Goal: Task Accomplishment & Management: Use online tool/utility

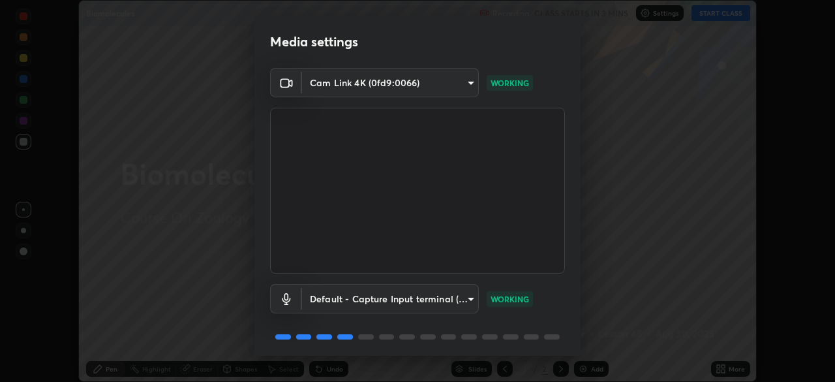
scroll to position [46, 0]
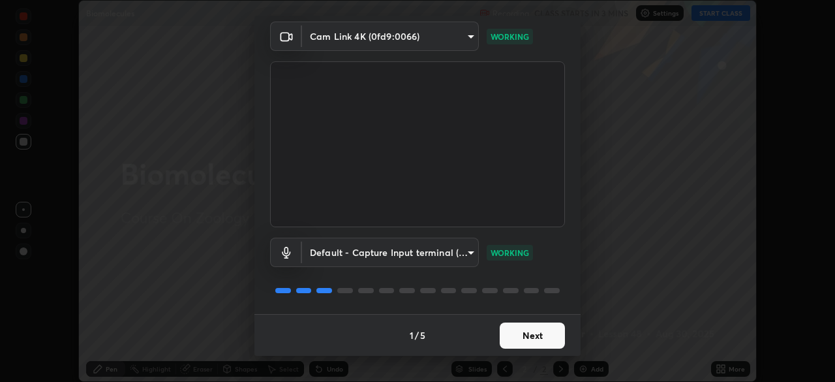
click at [520, 329] on button "Next" at bounding box center [532, 335] width 65 height 26
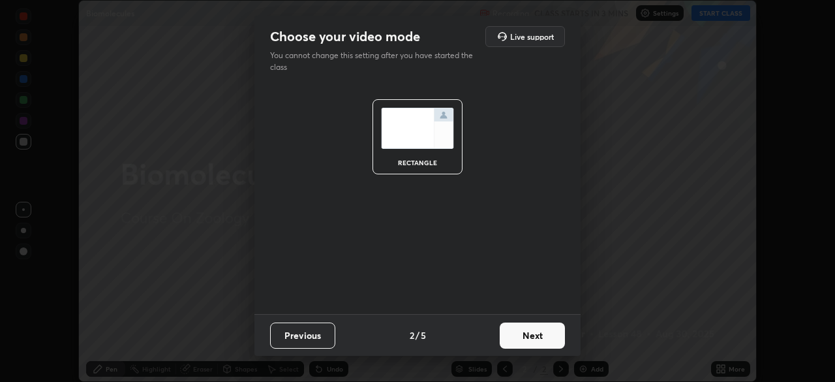
click at [531, 334] on button "Next" at bounding box center [532, 335] width 65 height 26
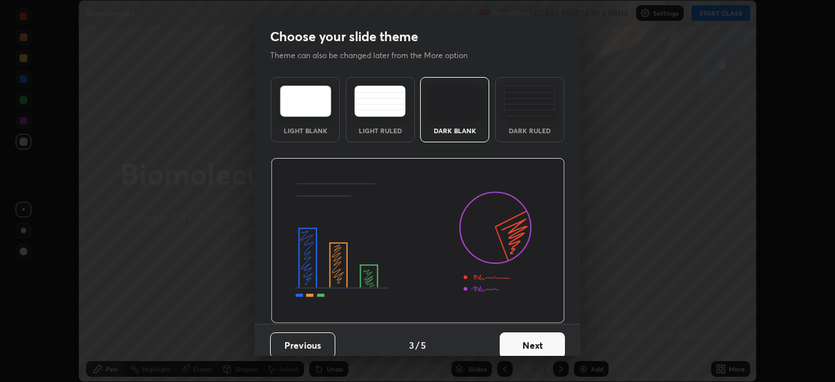
click at [532, 341] on button "Next" at bounding box center [532, 345] width 65 height 26
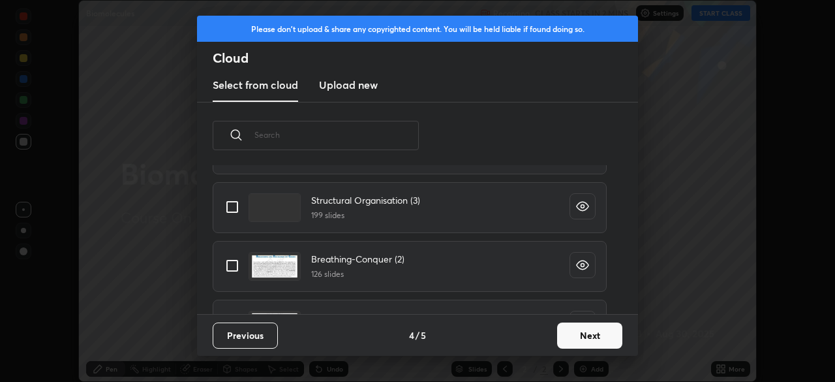
scroll to position [66, 0]
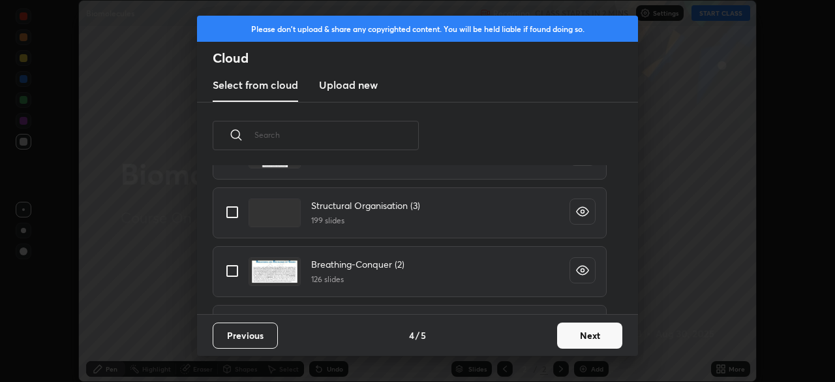
click at [350, 137] on input "text" at bounding box center [336, 134] width 164 height 55
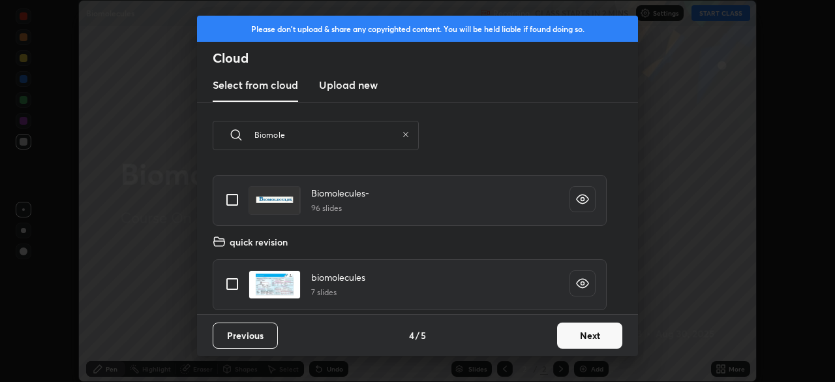
scroll to position [20, 0]
type input "Biomole"
click at [235, 199] on input "grid" at bounding box center [232, 199] width 27 height 27
checkbox input "true"
click at [592, 332] on button "Next" at bounding box center [589, 335] width 65 height 26
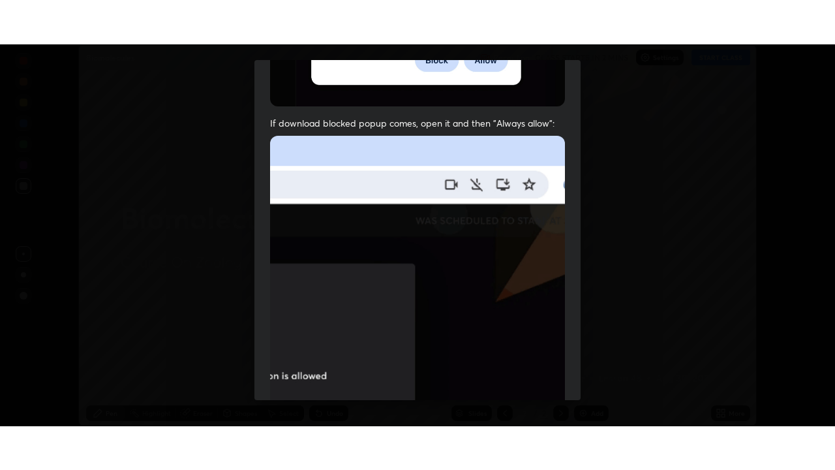
scroll to position [312, 0]
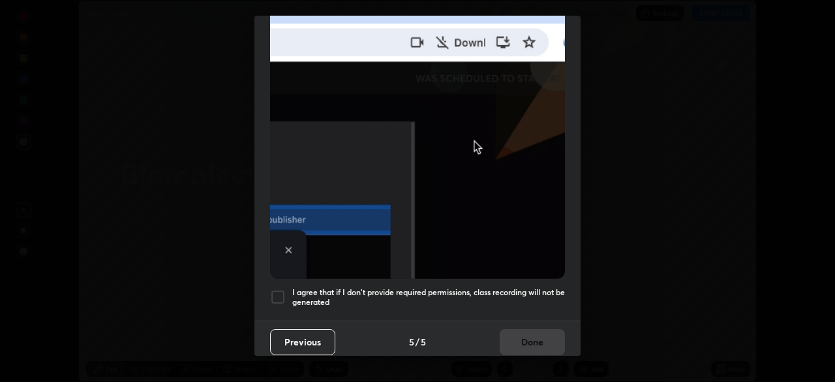
click at [281, 293] on div at bounding box center [278, 297] width 16 height 16
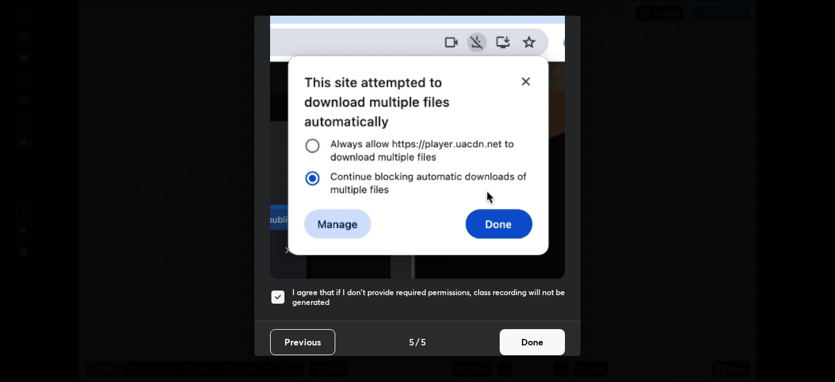
click at [525, 331] on button "Done" at bounding box center [532, 342] width 65 height 26
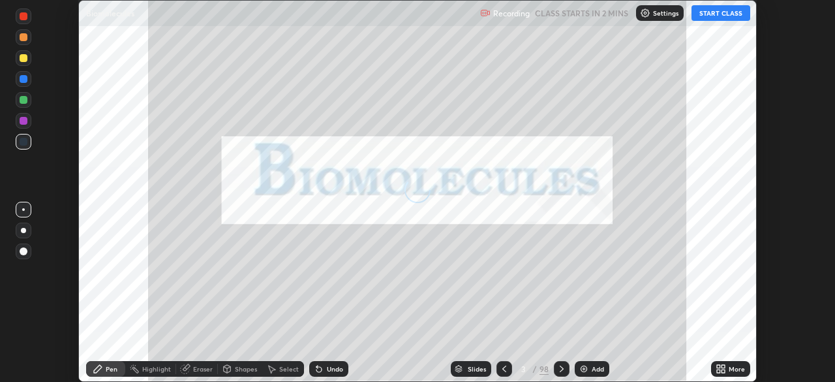
click at [728, 373] on div "More" at bounding box center [730, 369] width 39 height 16
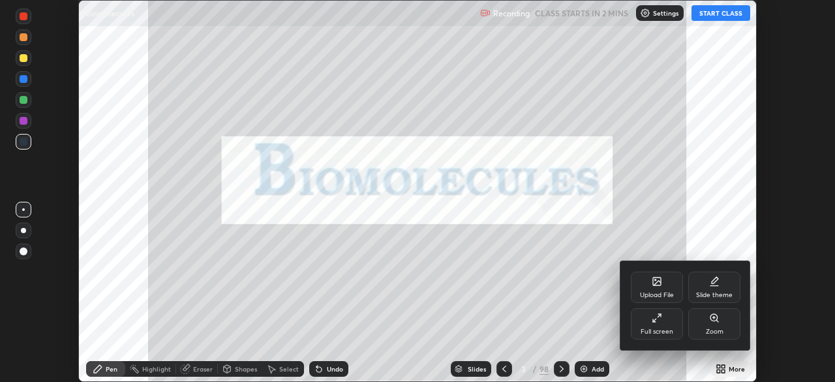
click at [666, 319] on div "Full screen" at bounding box center [657, 323] width 52 height 31
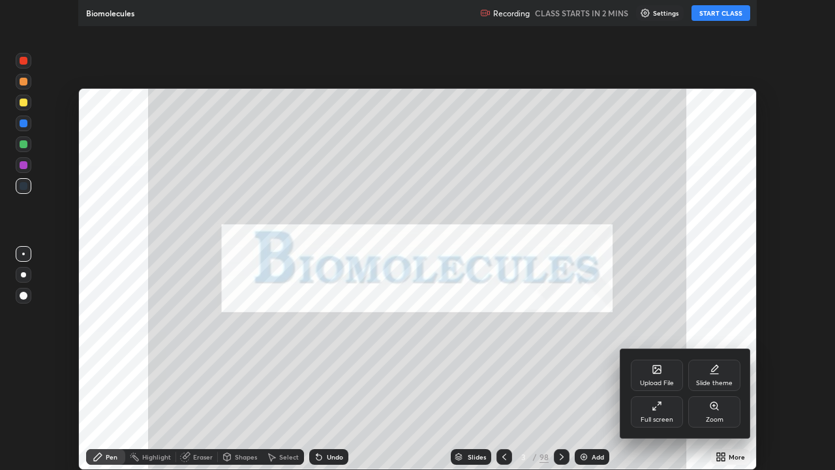
scroll to position [470, 835]
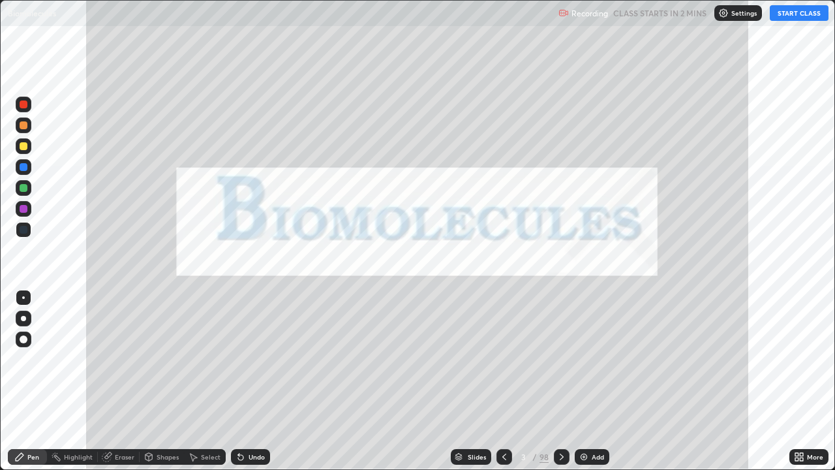
click at [787, 15] on button "START CLASS" at bounding box center [799, 13] width 59 height 16
click at [476, 381] on div "Slides" at bounding box center [477, 456] width 18 height 7
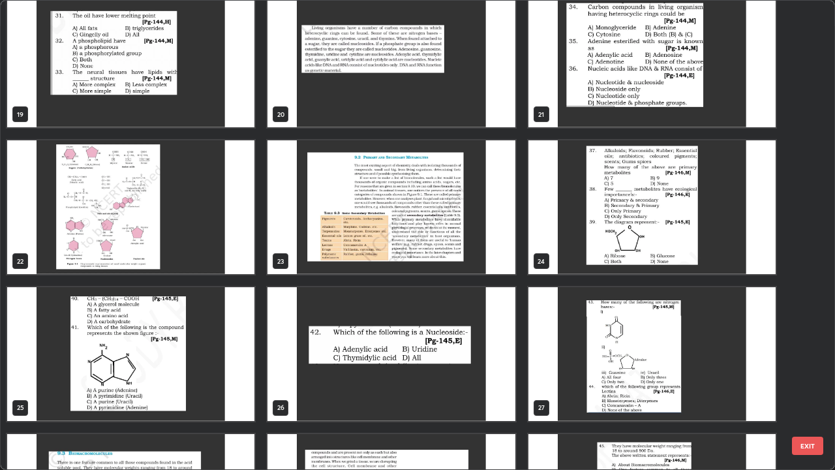
scroll to position [892, 0]
click at [192, 245] on img "grid" at bounding box center [130, 207] width 247 height 134
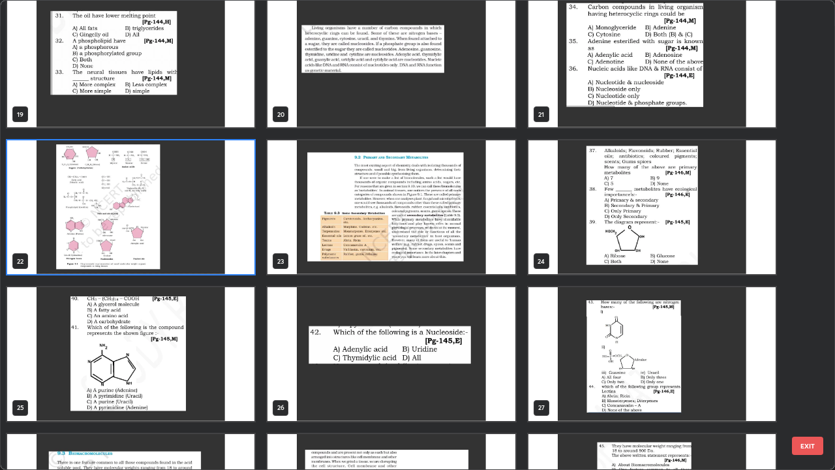
click at [189, 249] on img "grid" at bounding box center [130, 207] width 247 height 134
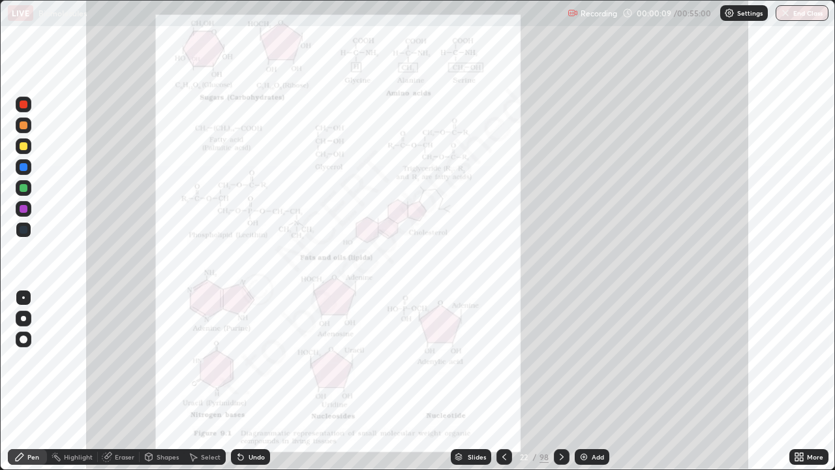
click at [22, 103] on div at bounding box center [24, 104] width 8 height 8
click at [68, 381] on div "Highlight" at bounding box center [78, 456] width 29 height 7
click at [588, 381] on div "Add" at bounding box center [592, 457] width 35 height 16
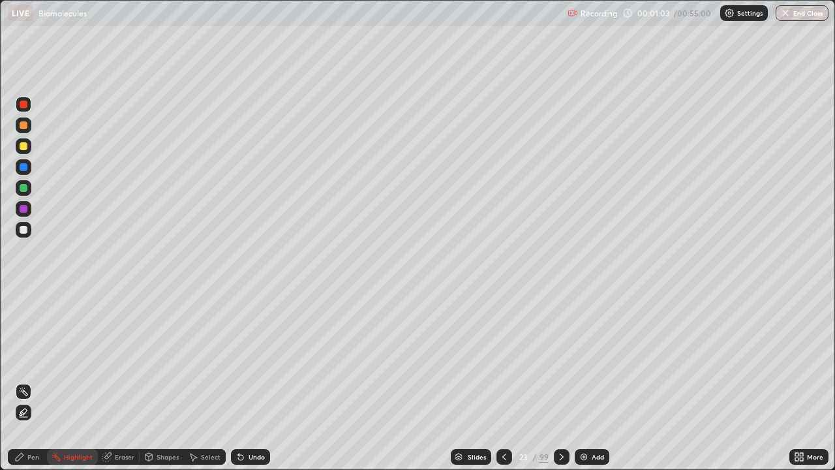
click at [34, 381] on div "Pen" at bounding box center [33, 456] width 12 height 7
click at [24, 146] on div at bounding box center [24, 146] width 8 height 8
click at [27, 236] on div at bounding box center [24, 230] width 16 height 16
click at [24, 125] on div at bounding box center [24, 125] width 8 height 8
click at [24, 230] on div at bounding box center [24, 230] width 8 height 8
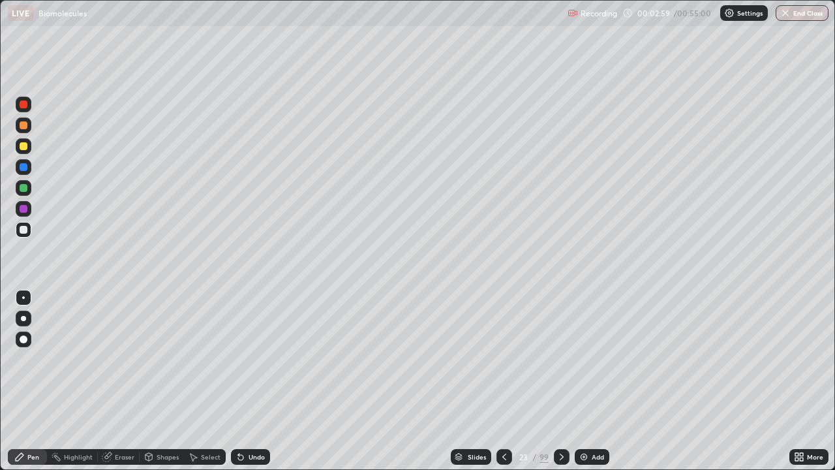
click at [205, 381] on div "Select" at bounding box center [211, 456] width 20 height 7
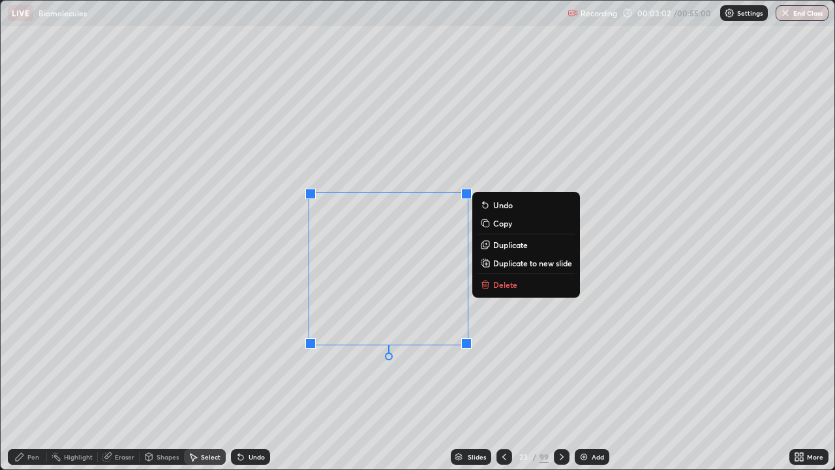
click at [511, 243] on p "Duplicate" at bounding box center [510, 244] width 35 height 10
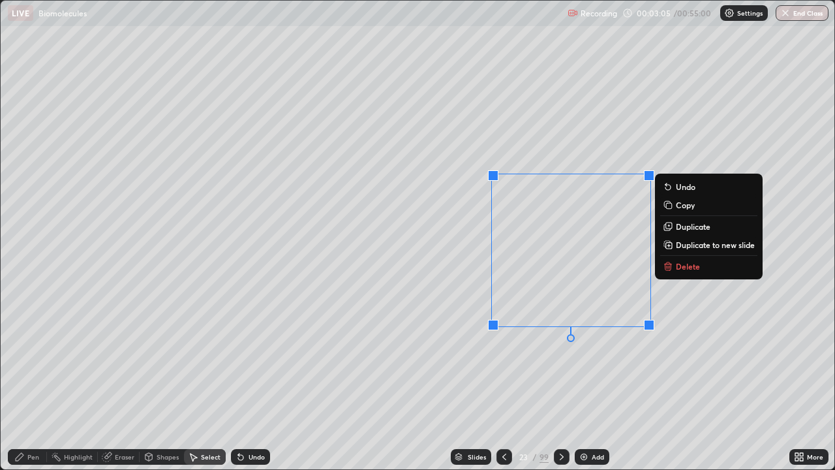
click at [659, 373] on div "0 ° Undo Copy Duplicate Duplicate to new slide Delete" at bounding box center [418, 235] width 834 height 468
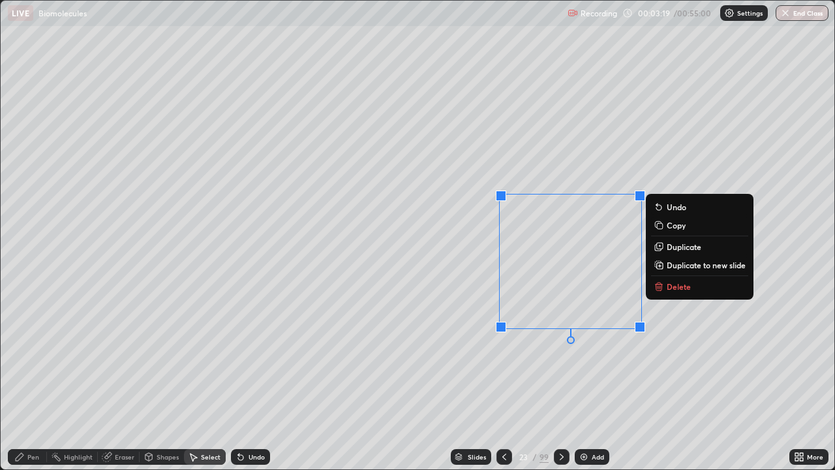
click at [590, 374] on div "0 ° Undo Copy Duplicate Duplicate to new slide Delete" at bounding box center [418, 235] width 834 height 468
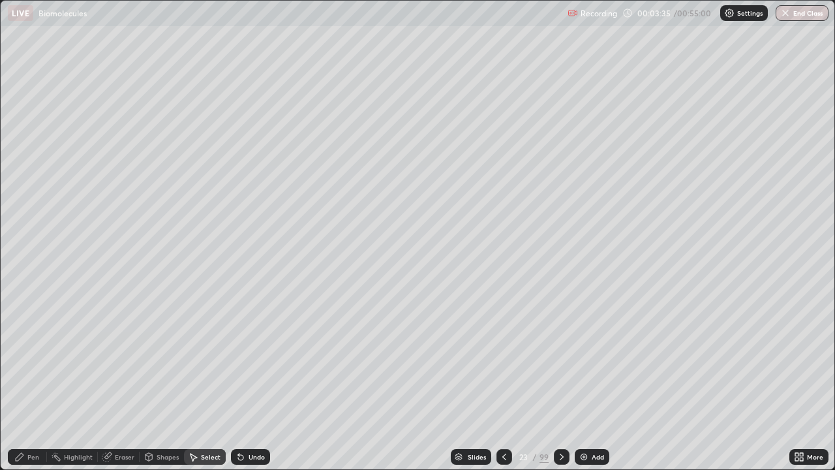
click at [116, 381] on div "Eraser" at bounding box center [125, 456] width 20 height 7
click at [34, 381] on div "Pen" at bounding box center [33, 456] width 12 height 7
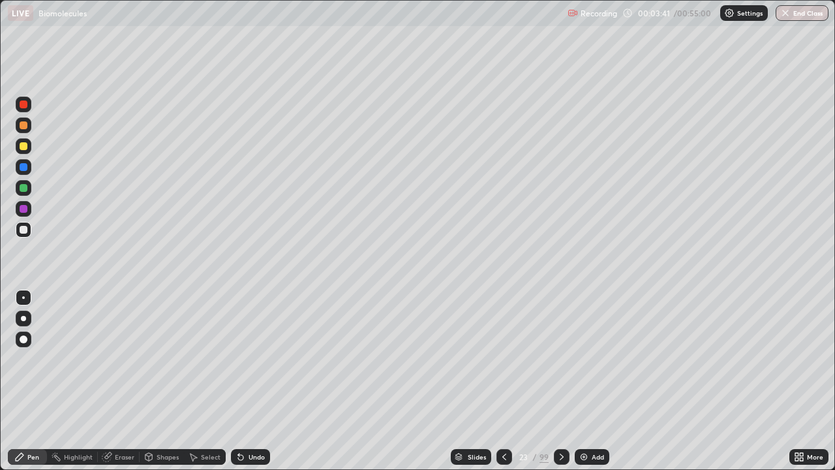
click at [29, 231] on div at bounding box center [24, 230] width 16 height 16
click at [30, 126] on div at bounding box center [24, 125] width 16 height 16
click at [116, 381] on div "Eraser" at bounding box center [119, 457] width 42 height 16
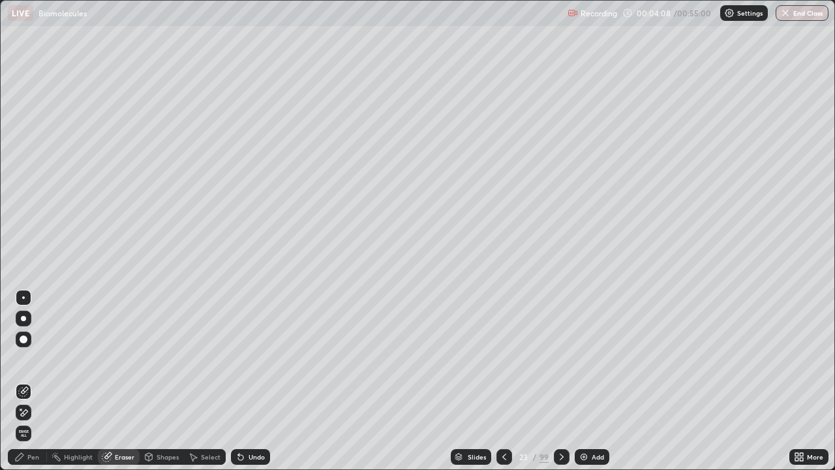
click at [77, 381] on div "Highlight" at bounding box center [78, 456] width 29 height 7
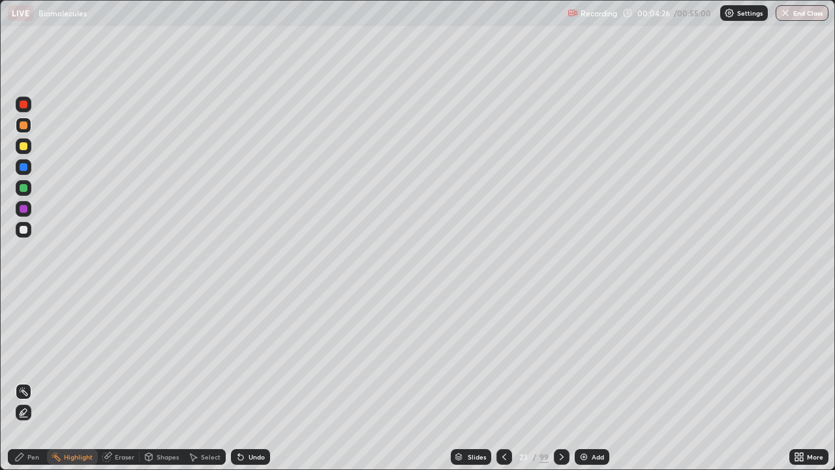
click at [22, 381] on icon at bounding box center [23, 413] width 3 height 3
click at [120, 381] on div "Eraser" at bounding box center [125, 456] width 20 height 7
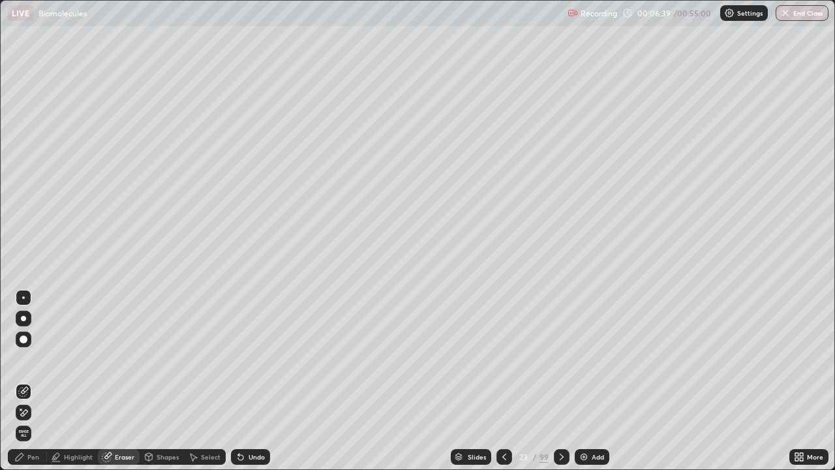
click at [31, 381] on div "Pen" at bounding box center [33, 456] width 12 height 7
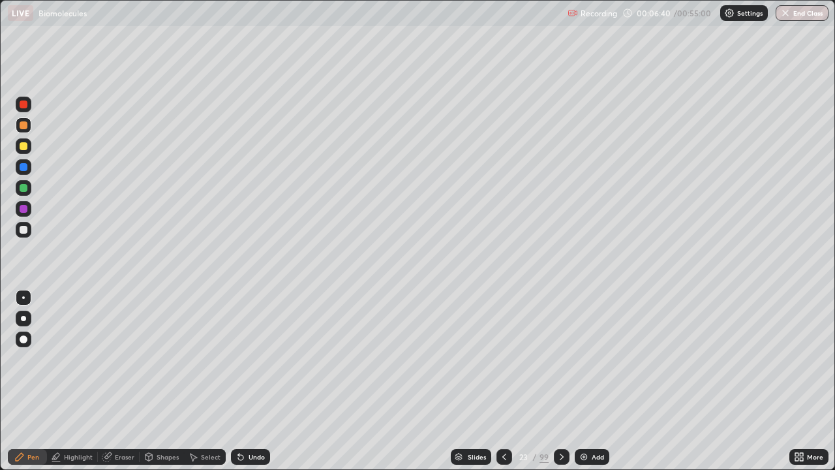
click at [24, 188] on div at bounding box center [24, 188] width 8 height 8
click at [23, 147] on div at bounding box center [24, 146] width 8 height 8
click at [245, 381] on div "Undo" at bounding box center [250, 457] width 39 height 16
click at [236, 381] on icon at bounding box center [241, 456] width 10 height 10
click at [25, 126] on div at bounding box center [24, 125] width 8 height 8
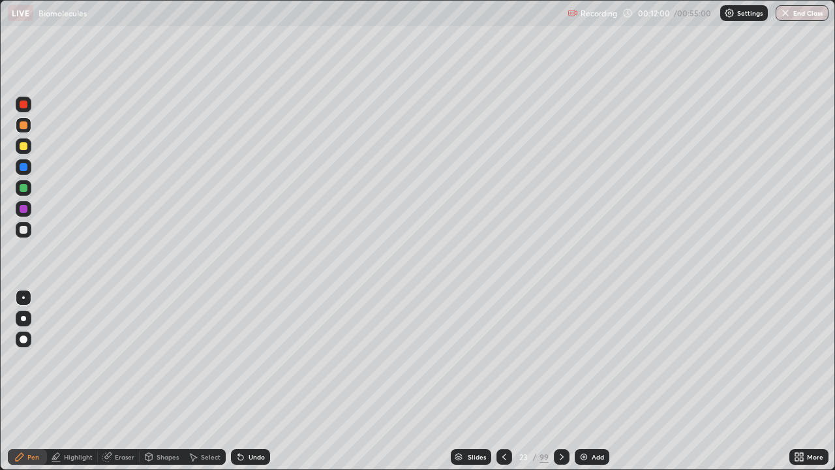
click at [592, 381] on div "Add" at bounding box center [592, 457] width 35 height 16
click at [23, 233] on div at bounding box center [24, 230] width 8 height 8
click at [24, 187] on div at bounding box center [24, 188] width 8 height 8
click at [27, 126] on div at bounding box center [24, 125] width 8 height 8
click at [25, 149] on div at bounding box center [24, 146] width 8 height 8
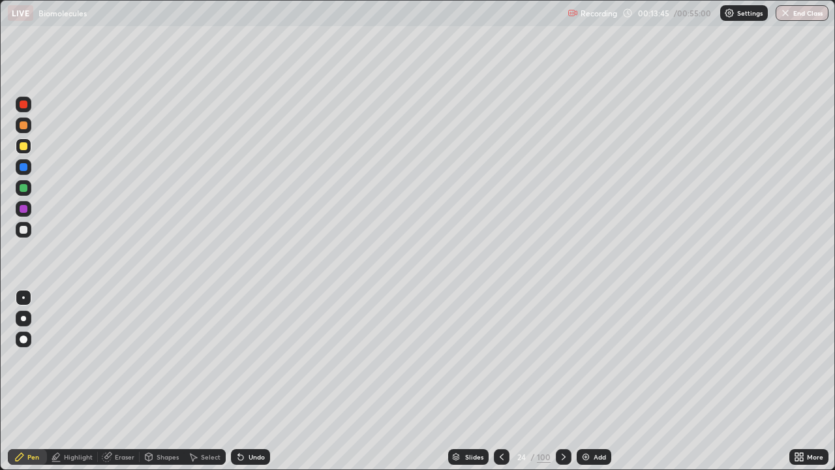
click at [25, 190] on div at bounding box center [24, 188] width 8 height 8
click at [23, 228] on div at bounding box center [24, 230] width 8 height 8
click at [26, 127] on div at bounding box center [24, 125] width 8 height 8
click at [25, 147] on div at bounding box center [24, 146] width 8 height 8
click at [23, 229] on div at bounding box center [24, 230] width 8 height 8
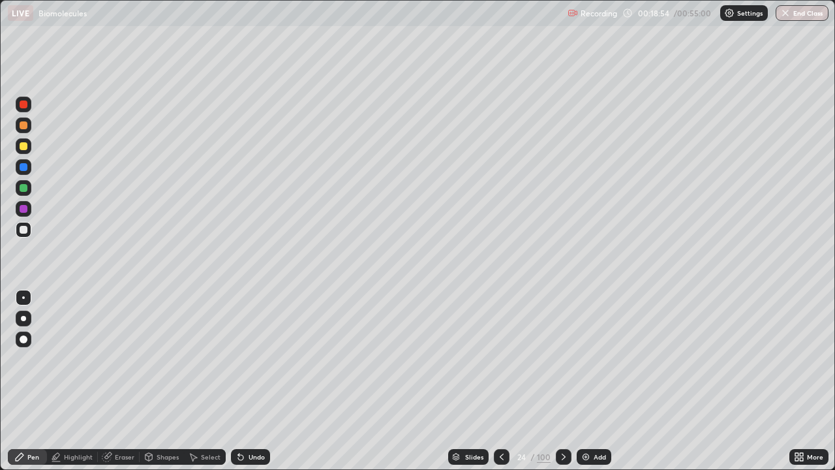
click at [29, 148] on div at bounding box center [24, 146] width 16 height 16
click at [20, 189] on div at bounding box center [24, 188] width 8 height 8
click at [23, 228] on div at bounding box center [24, 230] width 8 height 8
click at [25, 188] on div at bounding box center [24, 188] width 8 height 8
click at [153, 381] on icon at bounding box center [149, 456] width 10 height 10
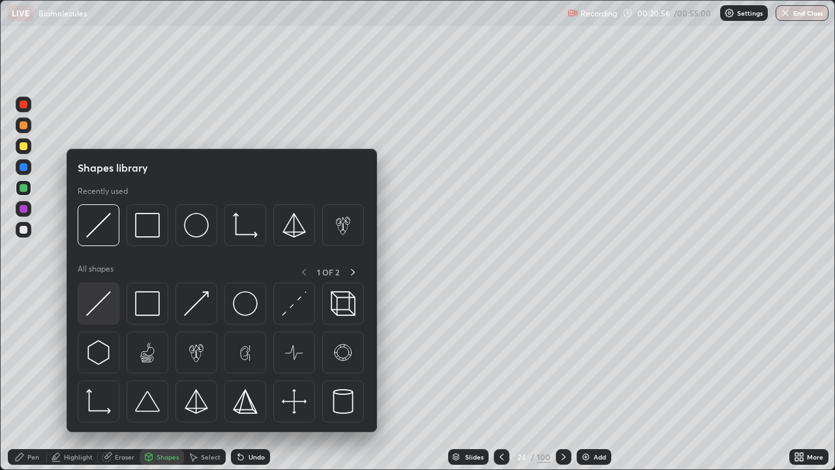
click at [98, 311] on img at bounding box center [98, 303] width 25 height 25
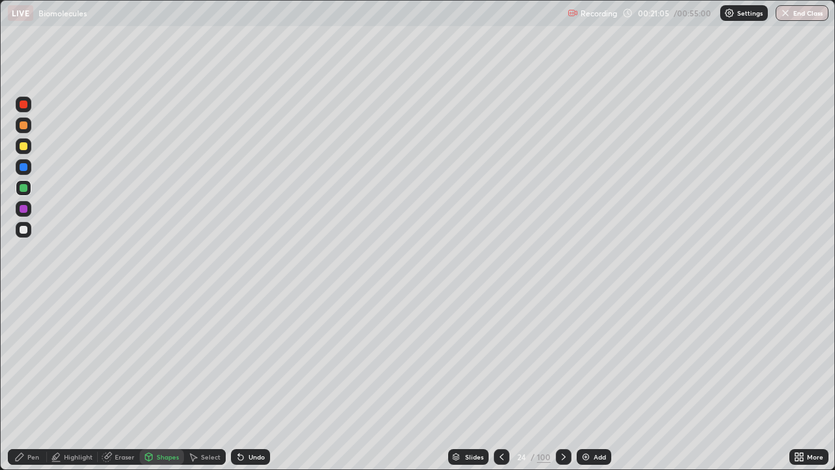
click at [25, 381] on div "Pen" at bounding box center [27, 457] width 39 height 16
click at [595, 381] on div "Add" at bounding box center [600, 456] width 12 height 7
click at [27, 125] on div at bounding box center [24, 125] width 8 height 8
click at [26, 147] on div at bounding box center [24, 146] width 8 height 8
click at [23, 230] on div at bounding box center [24, 230] width 8 height 8
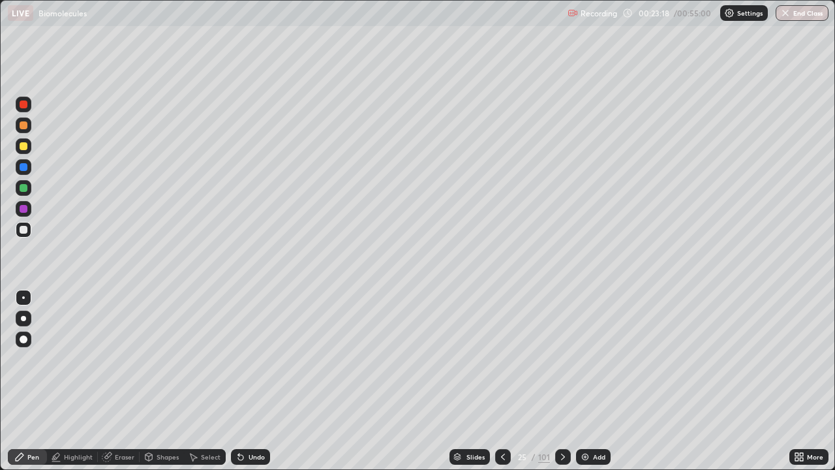
click at [25, 147] on div at bounding box center [24, 146] width 8 height 8
click at [26, 232] on div at bounding box center [24, 230] width 8 height 8
click at [25, 128] on div at bounding box center [24, 125] width 8 height 8
click at [22, 227] on div at bounding box center [24, 230] width 8 height 8
click at [26, 145] on div at bounding box center [24, 146] width 8 height 8
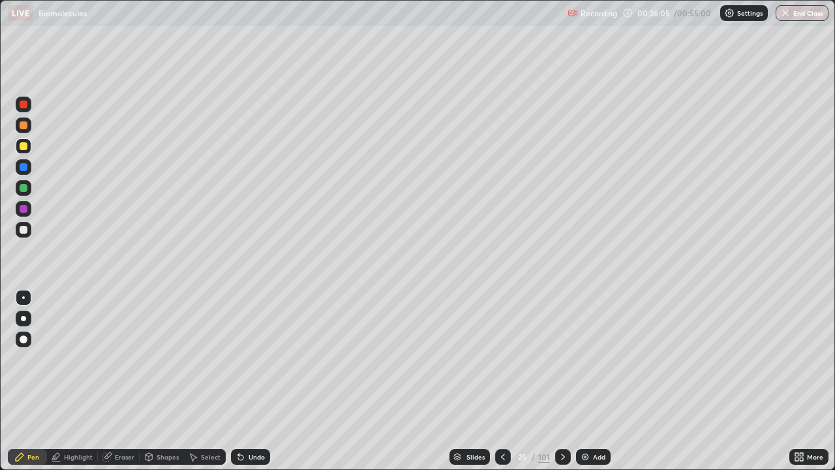
click at [25, 211] on div at bounding box center [24, 209] width 8 height 8
click at [26, 189] on div at bounding box center [24, 188] width 8 height 8
click at [23, 229] on div at bounding box center [24, 230] width 8 height 8
click at [23, 144] on div at bounding box center [24, 146] width 8 height 8
click at [24, 230] on div at bounding box center [24, 230] width 8 height 8
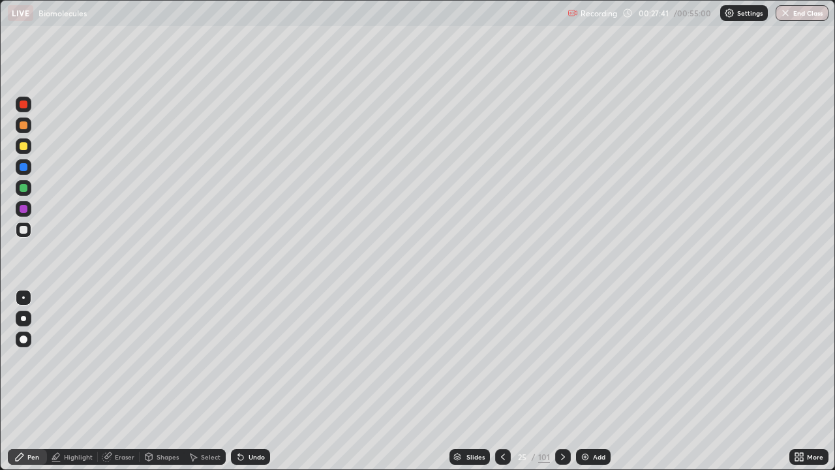
click at [26, 152] on div at bounding box center [24, 146] width 16 height 16
click at [23, 231] on div at bounding box center [24, 230] width 8 height 8
click at [22, 209] on div at bounding box center [24, 209] width 8 height 8
click at [24, 188] on div at bounding box center [24, 188] width 8 height 8
click at [25, 147] on div at bounding box center [24, 146] width 8 height 8
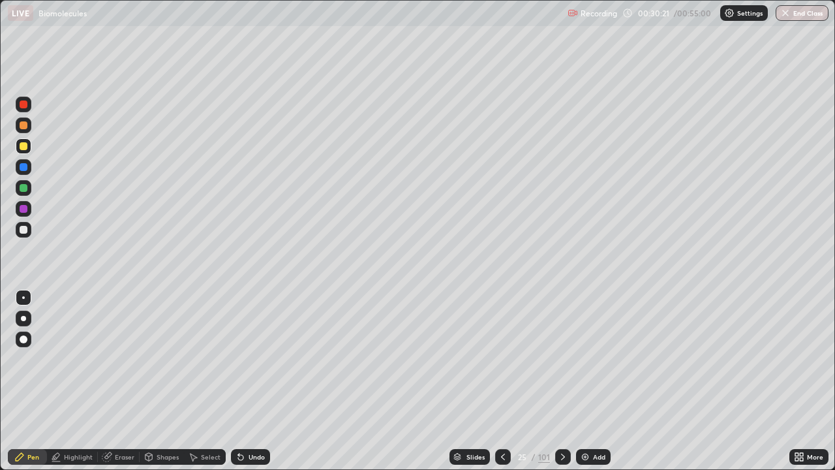
click at [26, 106] on div at bounding box center [24, 104] width 8 height 8
click at [79, 381] on div "Highlight" at bounding box center [72, 457] width 51 height 16
click at [24, 381] on icon at bounding box center [23, 391] width 10 height 10
click at [43, 381] on div "Pen" at bounding box center [27, 457] width 39 height 16
click at [23, 228] on div at bounding box center [24, 230] width 8 height 8
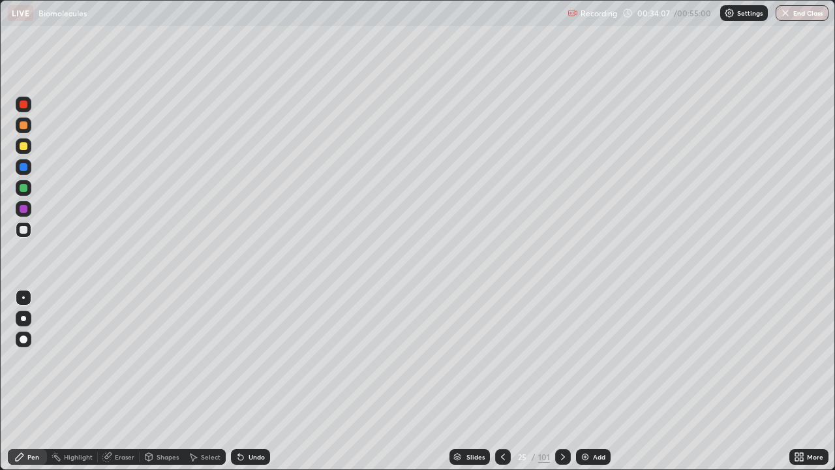
click at [249, 381] on div "Undo" at bounding box center [257, 456] width 16 height 7
click at [246, 381] on div "Undo" at bounding box center [250, 457] width 39 height 16
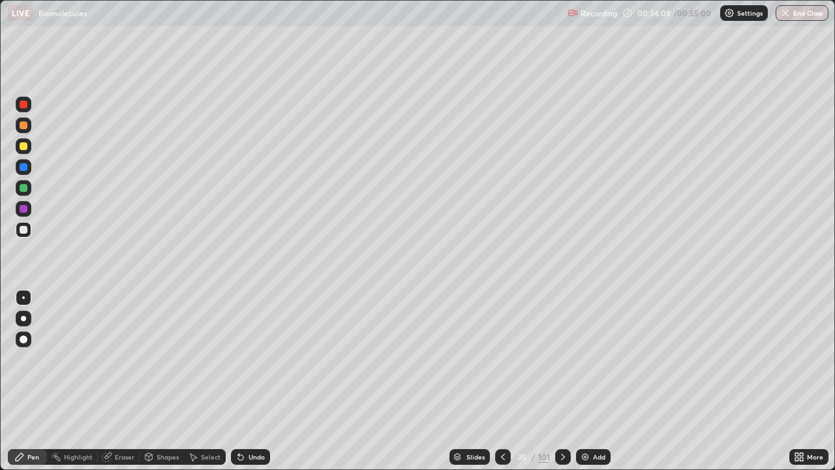
click at [246, 381] on div "Undo" at bounding box center [250, 457] width 39 height 16
click at [245, 381] on div "Undo" at bounding box center [250, 457] width 39 height 16
click at [246, 381] on div "Undo" at bounding box center [250, 457] width 39 height 16
click at [245, 381] on div "Undo" at bounding box center [250, 457] width 39 height 16
click at [244, 381] on div "Undo" at bounding box center [250, 457] width 39 height 16
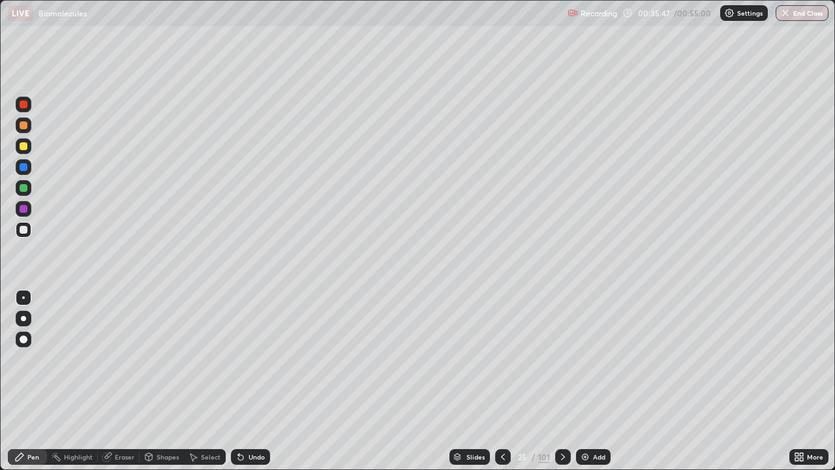
click at [25, 232] on div at bounding box center [24, 230] width 8 height 8
click at [23, 189] on div at bounding box center [24, 188] width 8 height 8
click at [26, 149] on div at bounding box center [24, 146] width 16 height 16
click at [24, 129] on div at bounding box center [24, 125] width 8 height 8
click at [25, 191] on div at bounding box center [24, 188] width 8 height 8
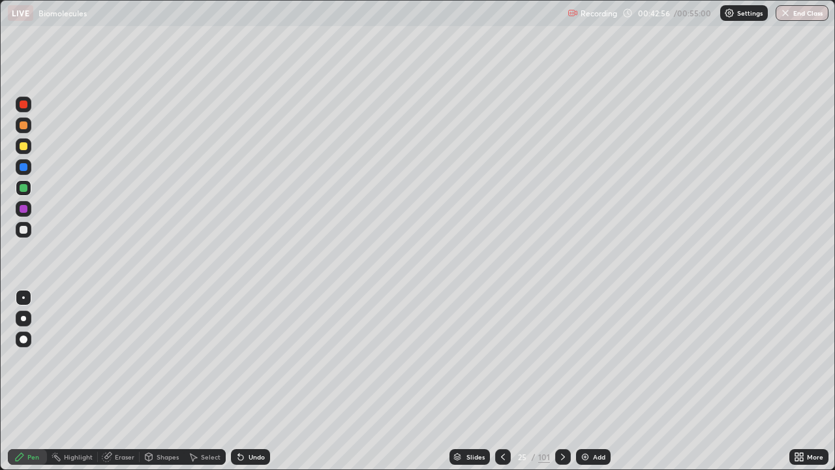
click at [589, 381] on div "Add" at bounding box center [593, 457] width 35 height 16
click at [24, 146] on div at bounding box center [24, 146] width 8 height 8
click at [25, 231] on div at bounding box center [24, 230] width 8 height 8
click at [25, 149] on div at bounding box center [24, 146] width 8 height 8
click at [23, 230] on div at bounding box center [24, 230] width 8 height 8
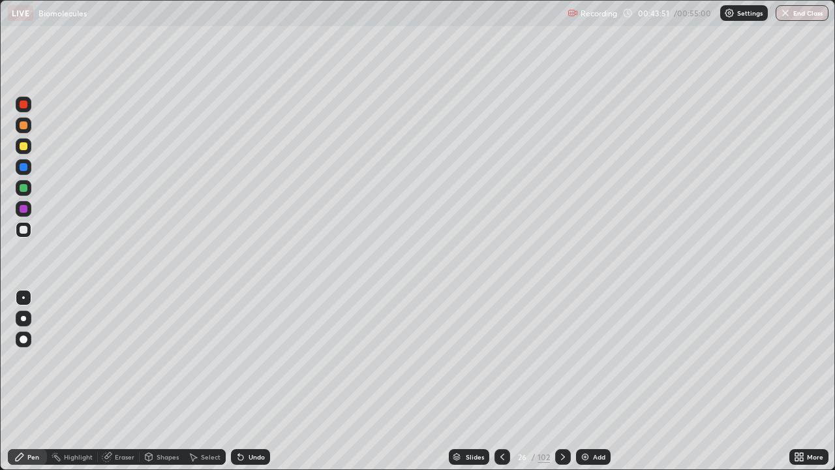
click at [29, 147] on div at bounding box center [24, 146] width 16 height 16
click at [23, 230] on div at bounding box center [24, 230] width 8 height 8
click at [23, 231] on div at bounding box center [24, 230] width 8 height 8
click at [22, 209] on div at bounding box center [24, 209] width 8 height 8
click at [26, 232] on div at bounding box center [24, 230] width 8 height 8
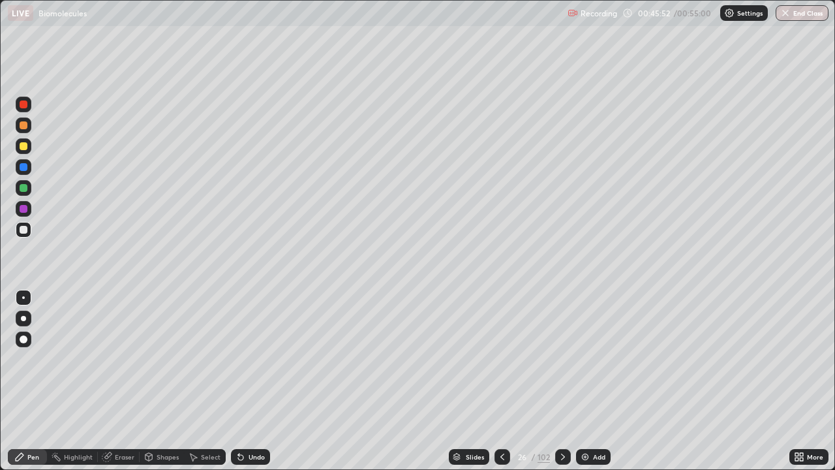
click at [24, 146] on div at bounding box center [24, 146] width 8 height 8
click at [23, 211] on div at bounding box center [24, 209] width 8 height 8
click at [25, 189] on div at bounding box center [24, 188] width 8 height 8
click at [24, 230] on div at bounding box center [24, 230] width 8 height 8
click at [25, 129] on div at bounding box center [24, 125] width 8 height 8
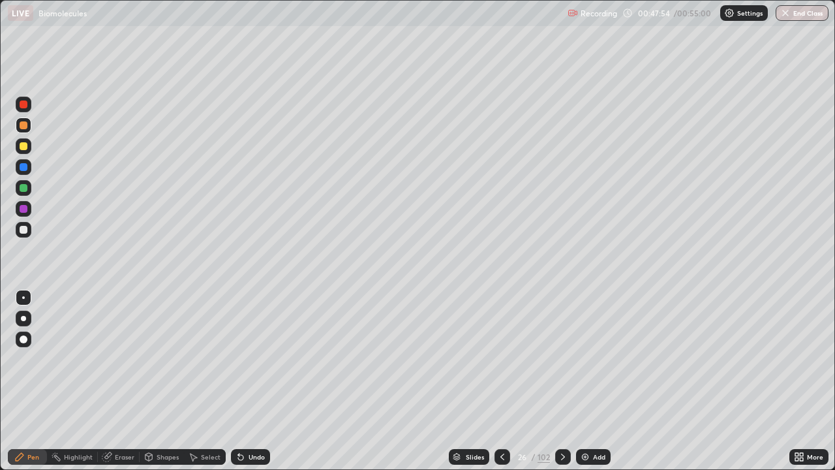
click at [26, 232] on div at bounding box center [24, 230] width 8 height 8
click at [24, 187] on div at bounding box center [24, 188] width 8 height 8
click at [27, 230] on div at bounding box center [24, 230] width 8 height 8
click at [26, 189] on div at bounding box center [24, 188] width 8 height 8
click at [587, 381] on img at bounding box center [585, 456] width 10 height 10
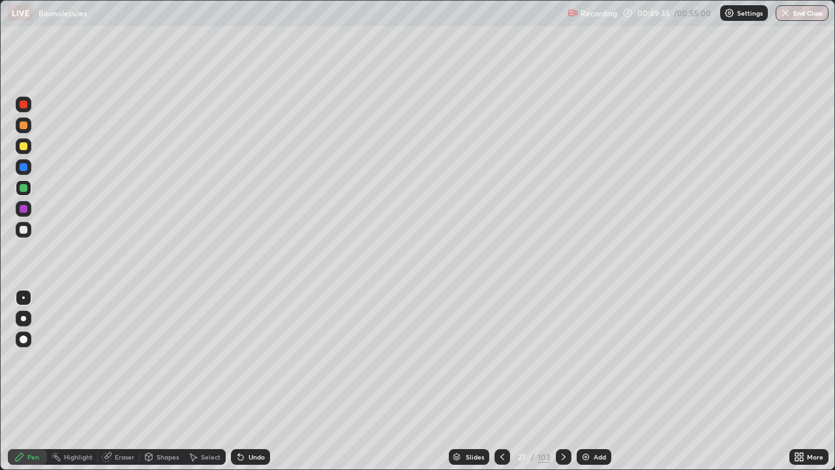
click at [29, 129] on div at bounding box center [24, 125] width 16 height 16
click at [29, 230] on div at bounding box center [24, 230] width 16 height 16
click at [25, 187] on div at bounding box center [24, 188] width 8 height 8
click at [26, 236] on div at bounding box center [24, 230] width 16 height 16
click at [24, 146] on div at bounding box center [24, 146] width 8 height 8
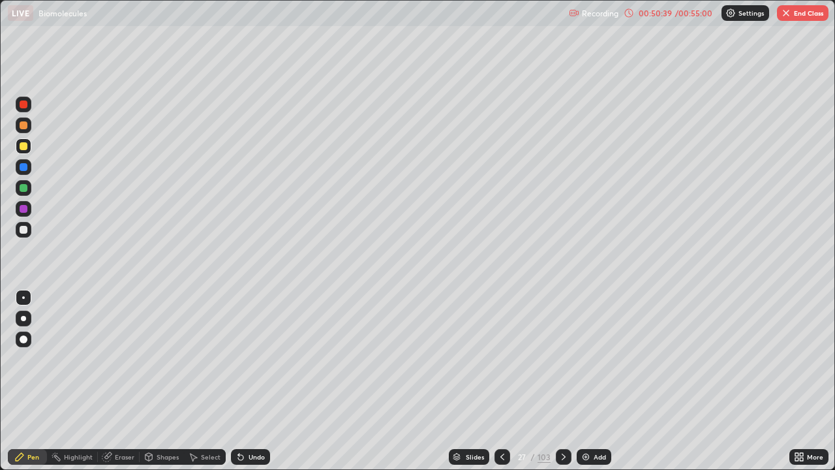
click at [30, 231] on div at bounding box center [24, 230] width 16 height 16
click at [25, 189] on div at bounding box center [24, 188] width 8 height 8
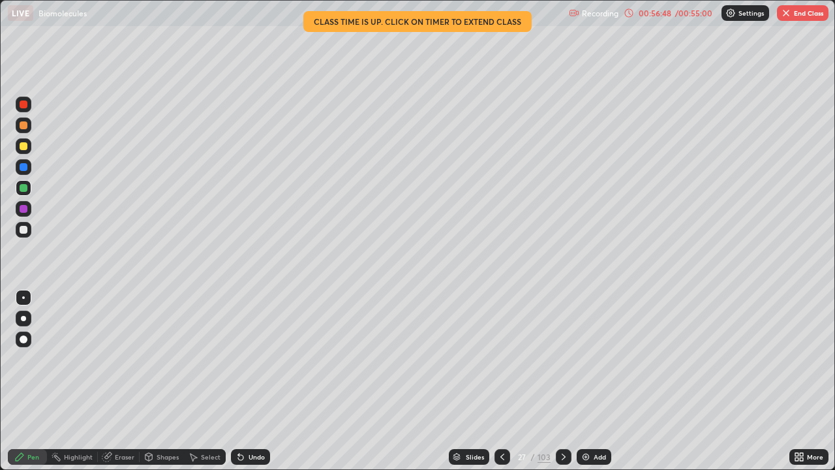
click at [28, 147] on div at bounding box center [24, 146] width 16 height 16
click at [26, 129] on div at bounding box center [24, 125] width 16 height 16
click at [23, 234] on div at bounding box center [24, 230] width 16 height 16
click at [259, 381] on div "Undo" at bounding box center [257, 456] width 16 height 7
click at [22, 150] on div at bounding box center [24, 146] width 16 height 16
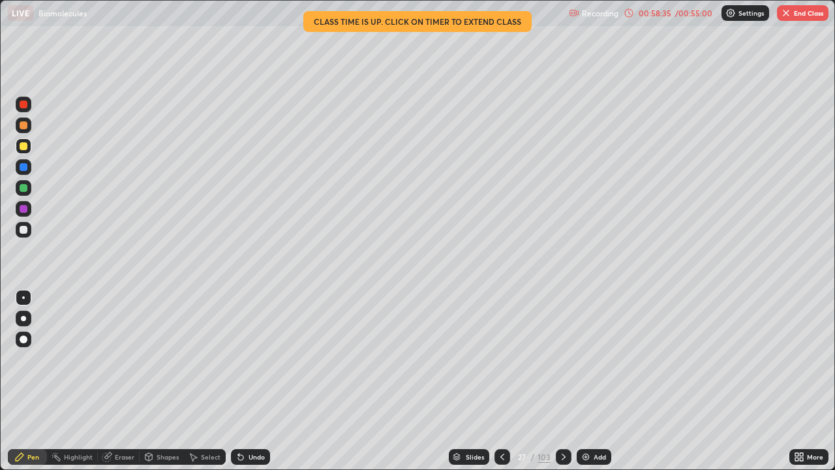
click at [22, 125] on div at bounding box center [24, 125] width 8 height 8
click at [24, 230] on div at bounding box center [24, 230] width 8 height 8
click at [23, 188] on div at bounding box center [24, 188] width 8 height 8
click at [20, 232] on div at bounding box center [24, 230] width 16 height 16
click at [802, 8] on button "End Class" at bounding box center [803, 13] width 52 height 16
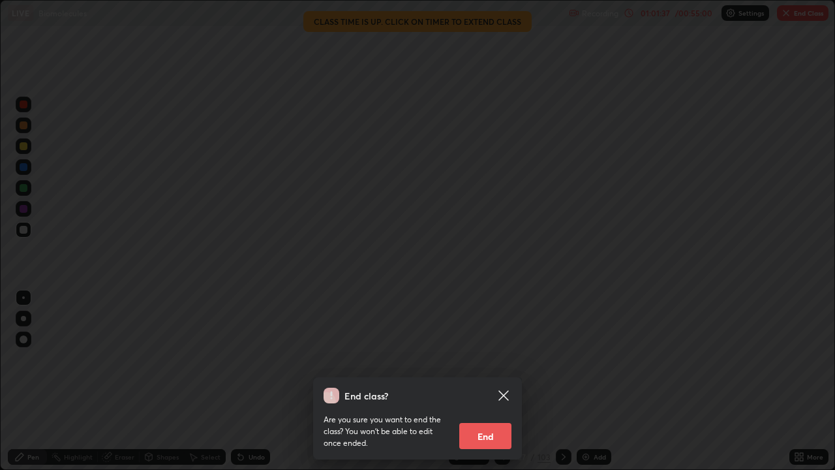
click at [489, 381] on button "End" at bounding box center [485, 436] width 52 height 26
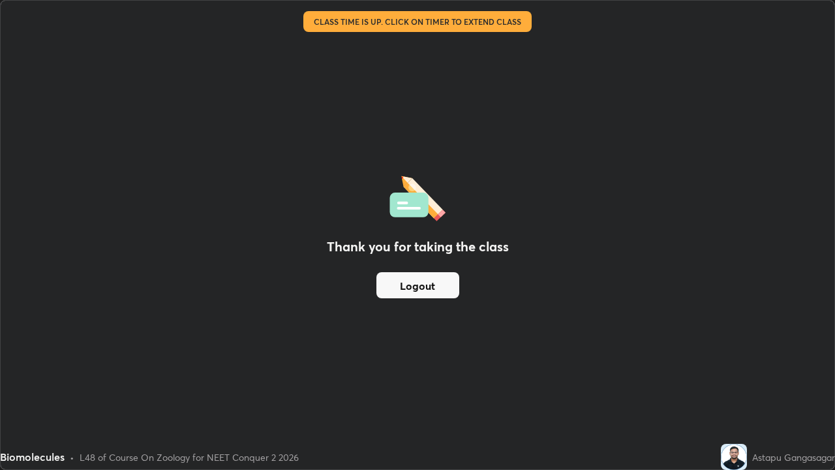
click at [799, 381] on div "Astapu Gangasagar" at bounding box center [793, 457] width 83 height 14
click at [434, 283] on button "Logout" at bounding box center [417, 285] width 83 height 26
